Goal: Answer question/provide support

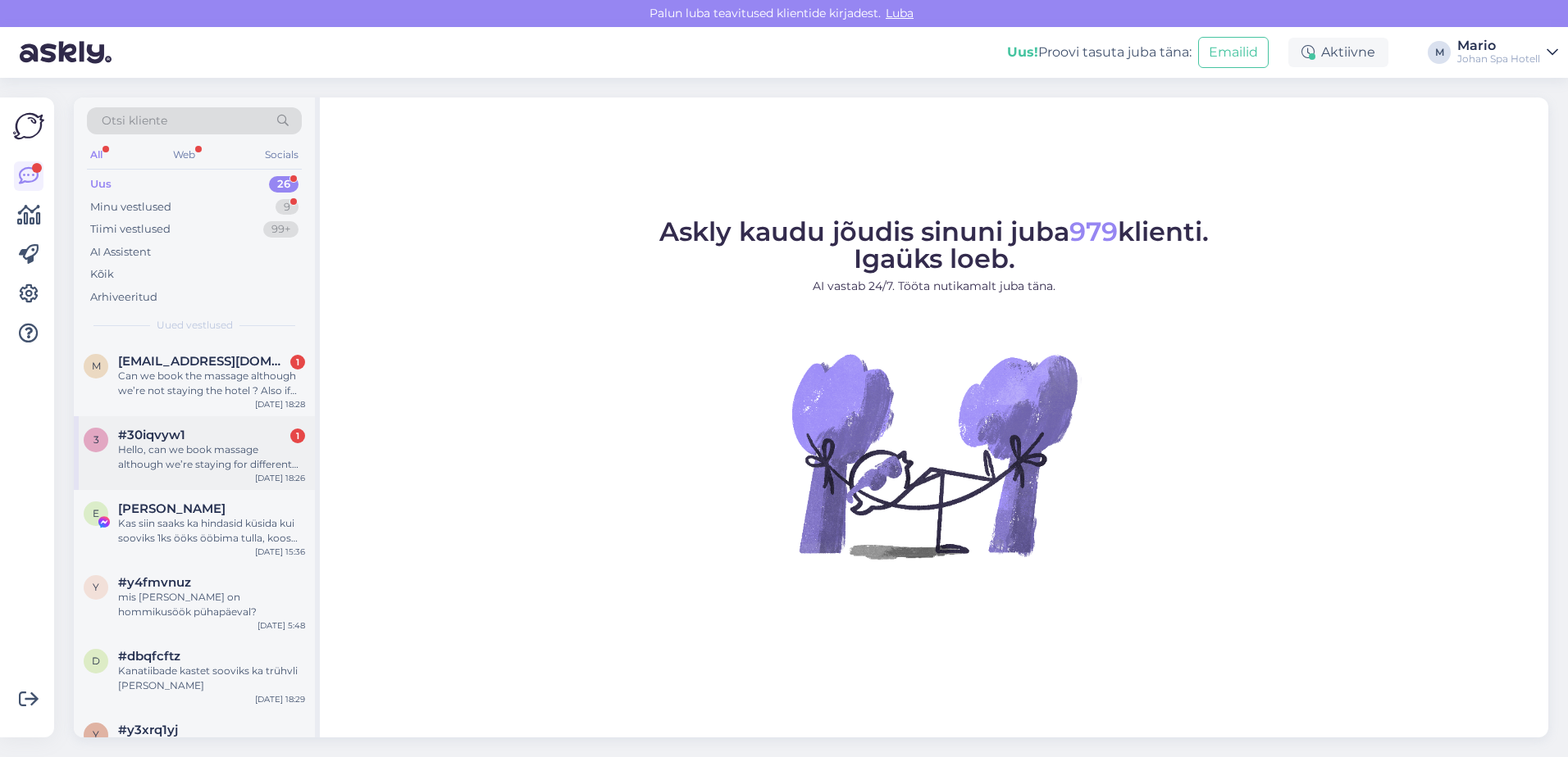
click at [196, 447] on div "Hello, can we book massage although we’re staying for different hotel ? Also, c…" at bounding box center [211, 457] width 187 height 30
click at [211, 452] on div "Hello, can we book massage although we’re staying for different hotel ? Also, c…" at bounding box center [211, 457] width 187 height 30
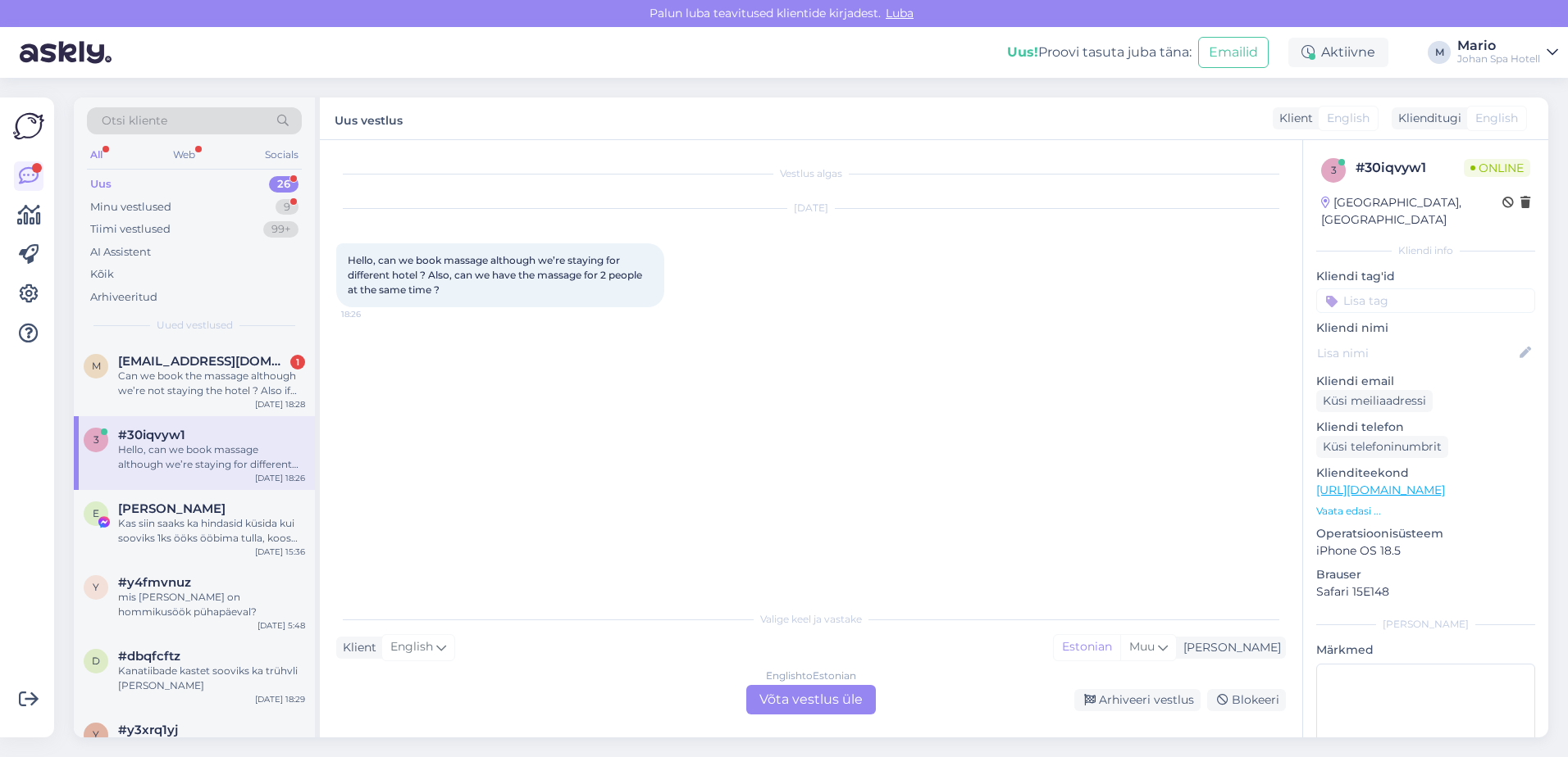
click at [833, 695] on div "English to Estonian Võta vestlus üle" at bounding box center [811, 700] width 130 height 30
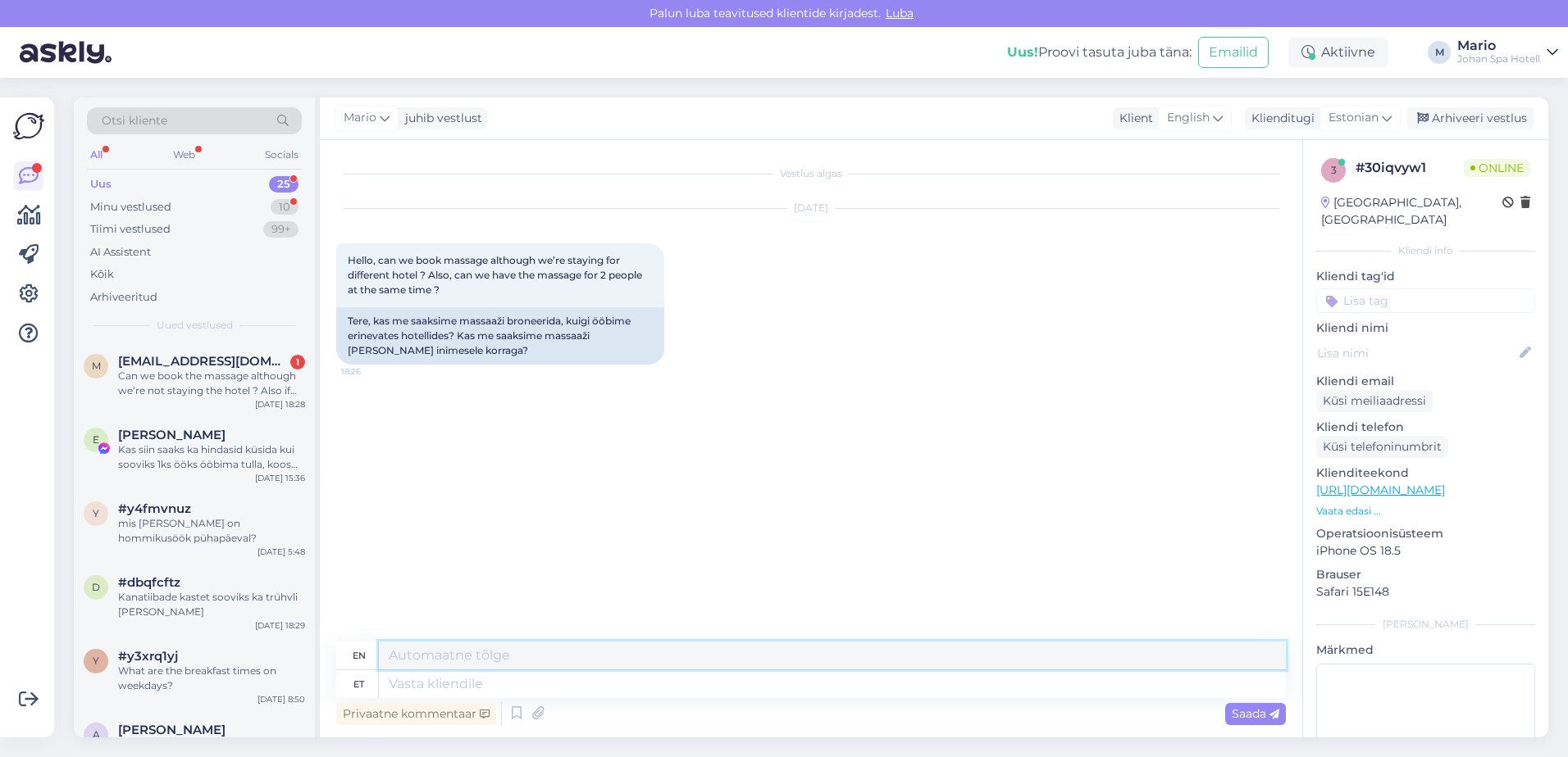
click at [434, 659] on textarea at bounding box center [833, 656] width 907 height 28
click at [453, 653] on textarea "Tere, hoolisusi saate mugavalt broneerida meie Kodulehelt." at bounding box center [833, 656] width 907 height 28
click at [454, 653] on textarea "Tere, hoolisusi saate mugavalt broneerida meie Kodulehelt." at bounding box center [833, 656] width 907 height 28
click at [483, 655] on textarea "Tere, hoolitsusi saate mugavalt broneerida meie Kodulehelt." at bounding box center [833, 656] width 907 height 28
click at [792, 659] on textarea "Tere, hoolitsusi saate mugavalt broneerida meie Kodulehelt." at bounding box center [833, 656] width 907 height 28
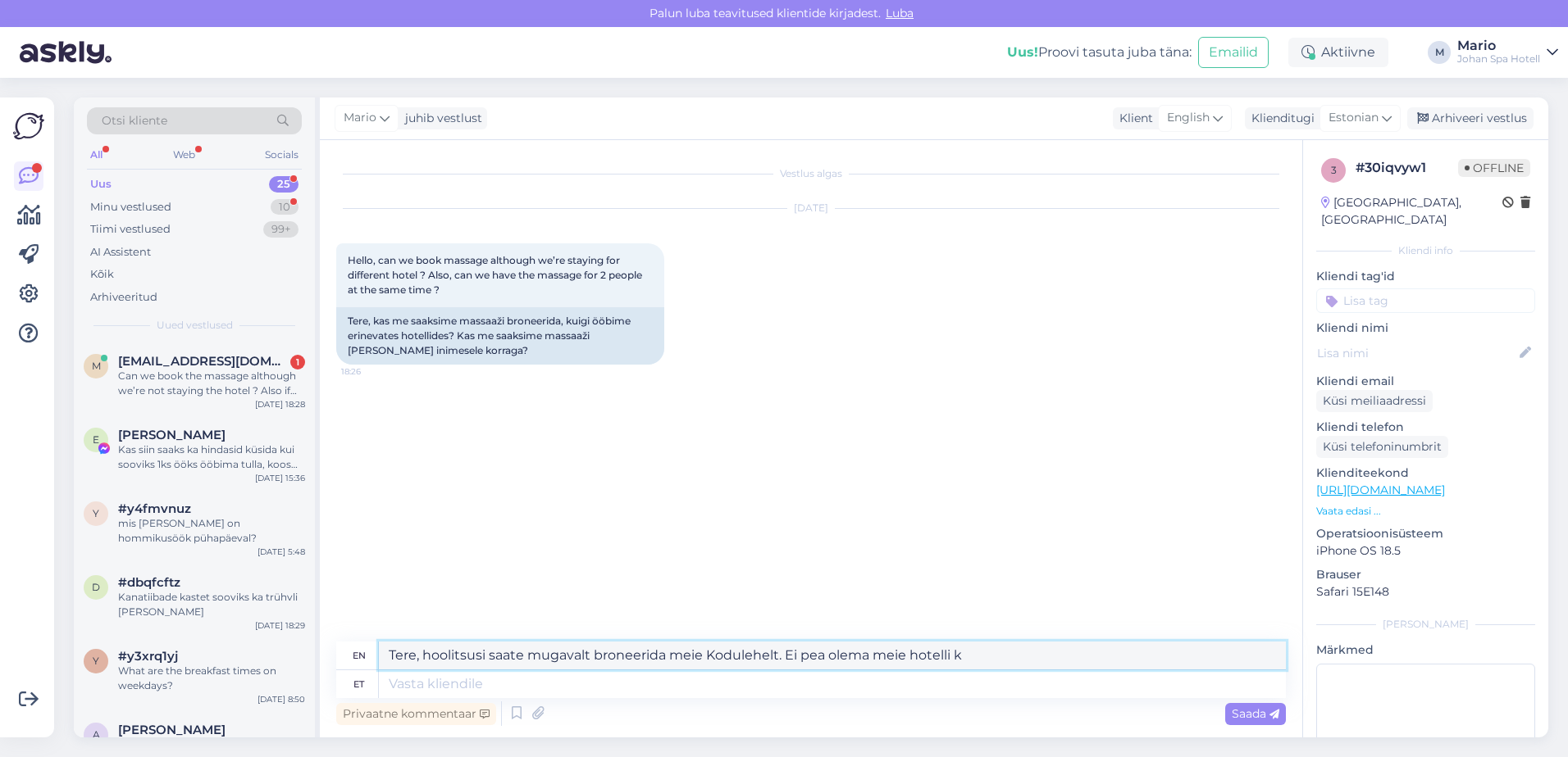
type textarea "Tere, hoolitsusi saate mugavalt broneerida meie Kodulehelt. Ei pea olema meie h…"
